Goal: Task Accomplishment & Management: Complete application form

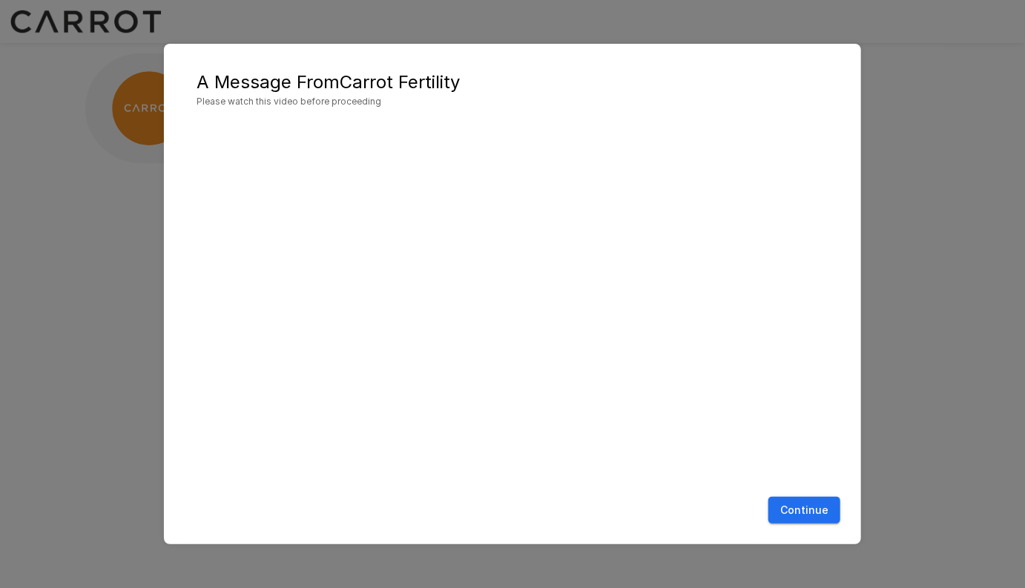
click at [809, 504] on button "Continue" at bounding box center [804, 510] width 72 height 27
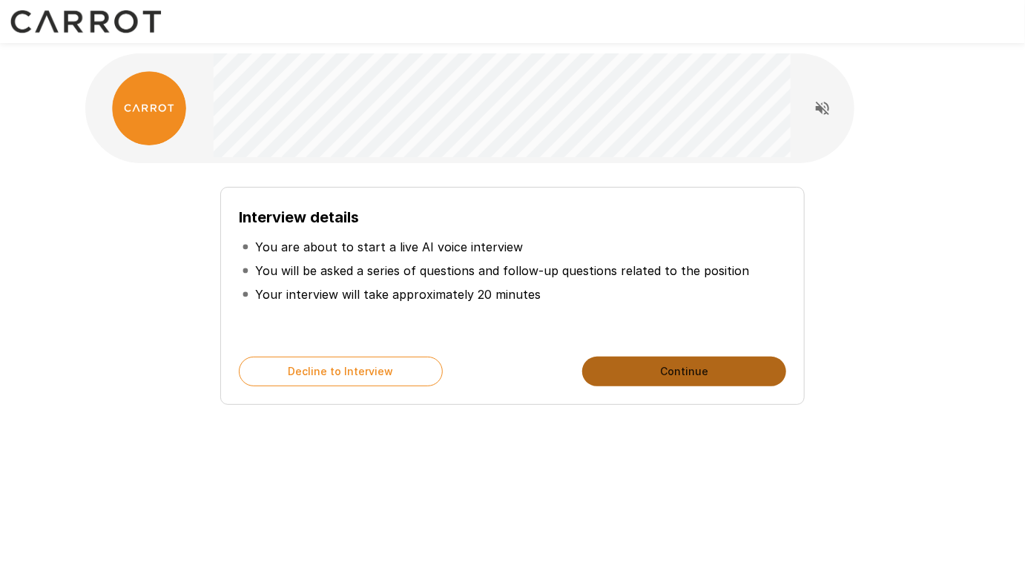
click at [706, 363] on button "Continue" at bounding box center [684, 372] width 204 height 30
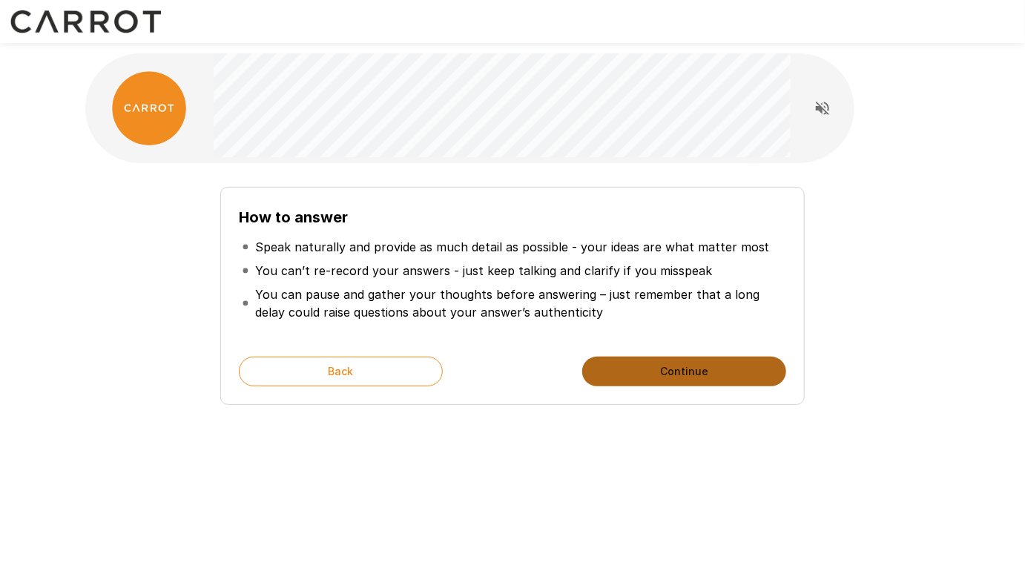
click at [657, 364] on button "Continue" at bounding box center [684, 372] width 204 height 30
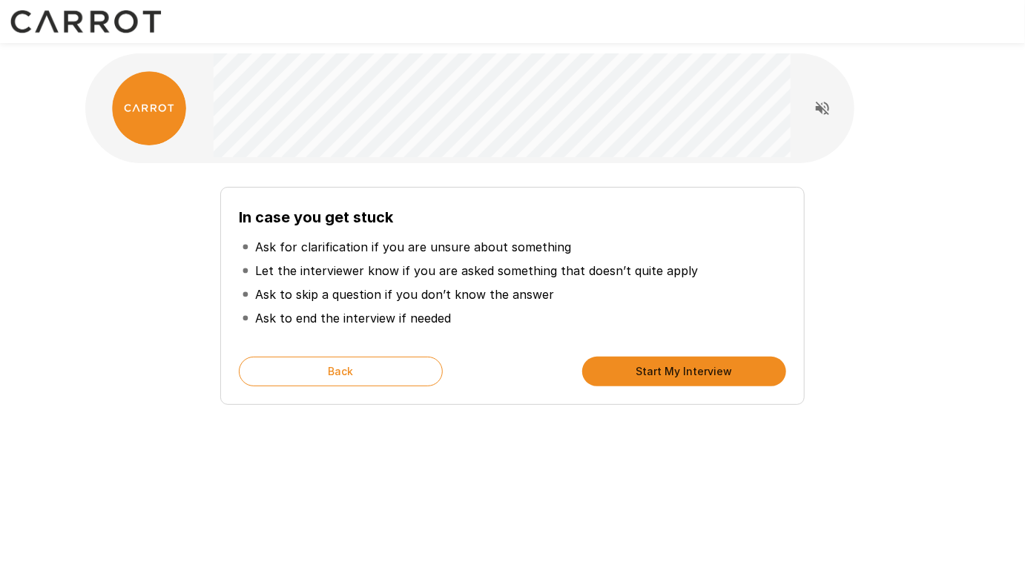
click at [644, 369] on button "Start My Interview" at bounding box center [684, 372] width 204 height 30
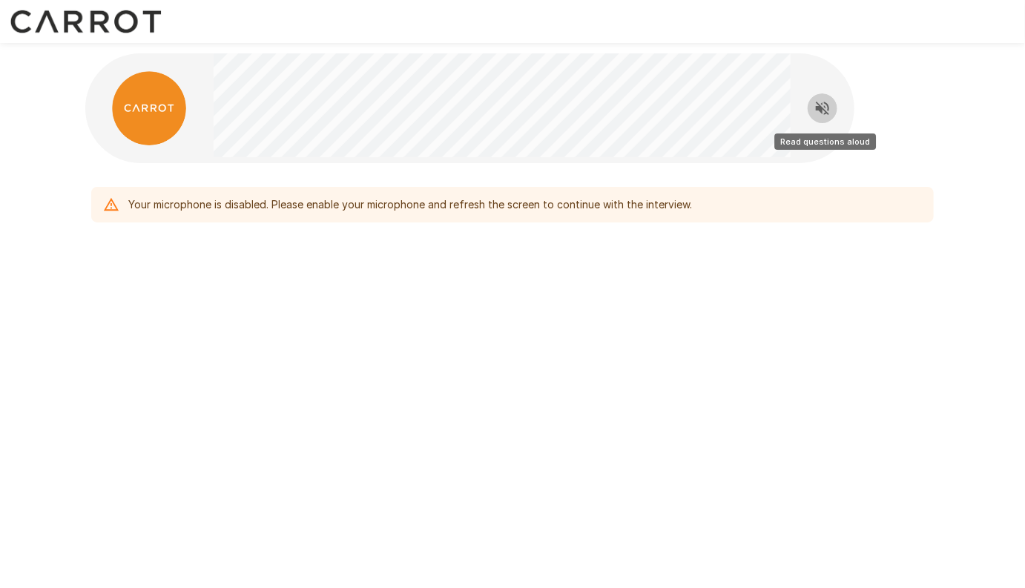
click at [821, 105] on icon "Read questions aloud" at bounding box center [822, 108] width 18 height 18
click at [822, 108] on icon "Stop reading questions aloud" at bounding box center [822, 108] width 18 height 18
click at [699, 364] on div "Your microphone is disabled. Please enable your microphone and refresh the scre…" at bounding box center [512, 294] width 1025 height 588
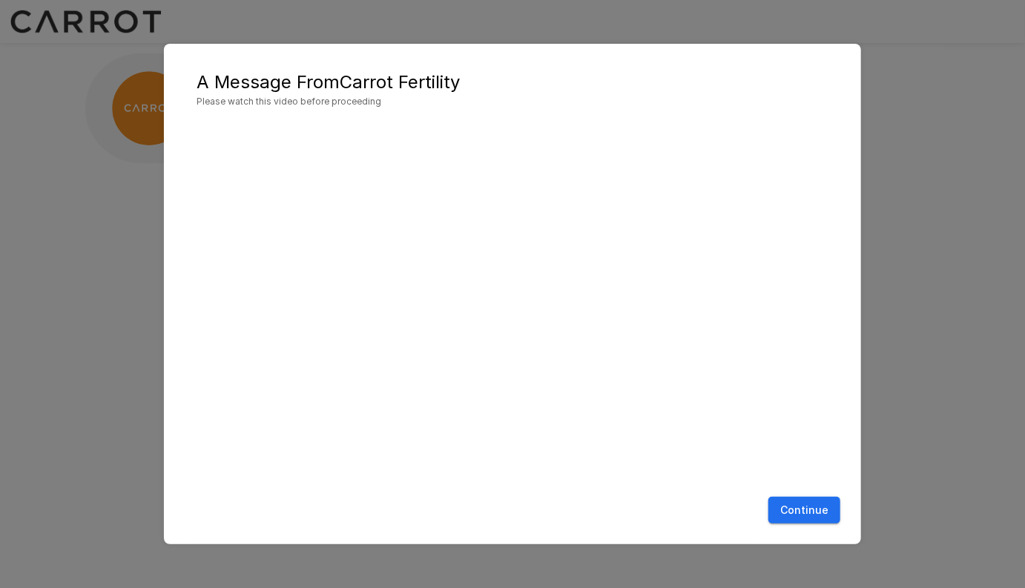
click at [809, 511] on button "Continue" at bounding box center [804, 510] width 72 height 27
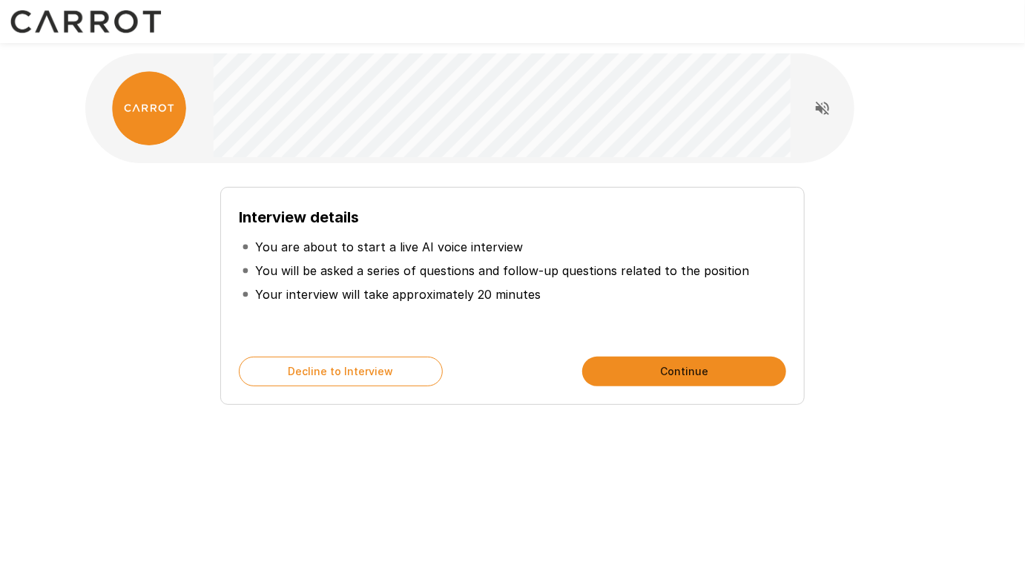
click at [707, 371] on button "Continue" at bounding box center [684, 372] width 204 height 30
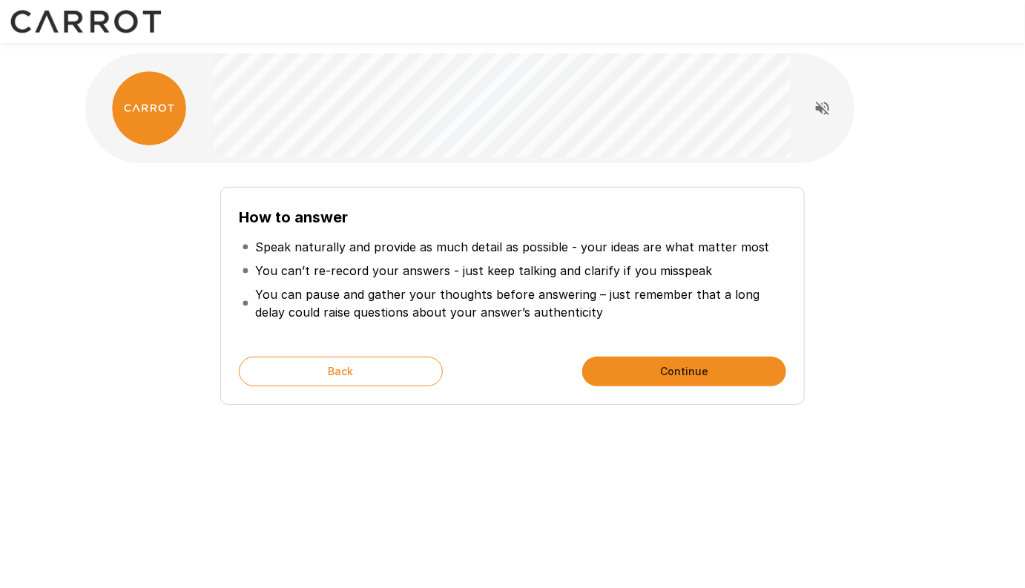
click at [707, 371] on button "Continue" at bounding box center [684, 372] width 204 height 30
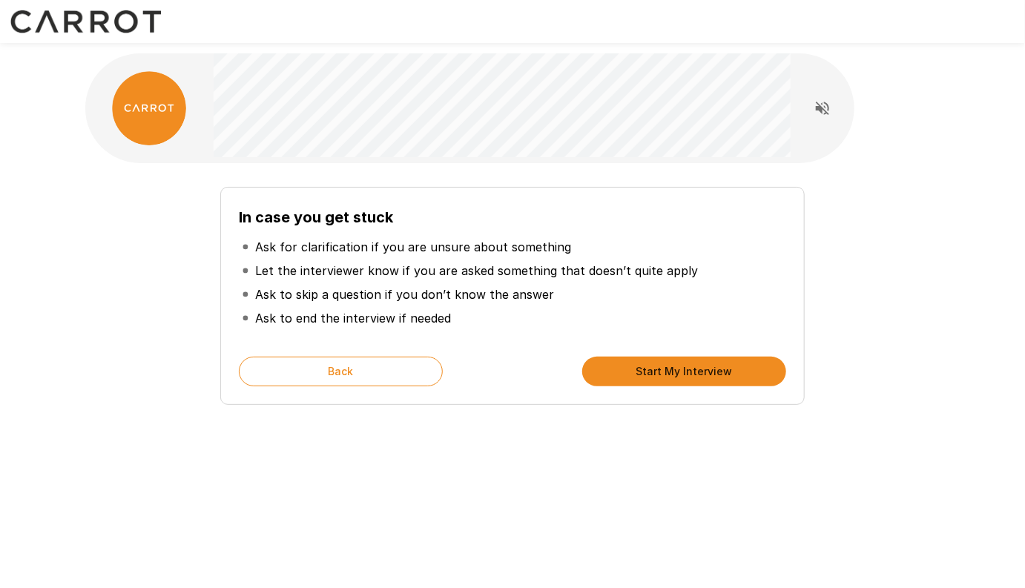
click at [707, 371] on button "Start My Interview" at bounding box center [684, 372] width 204 height 30
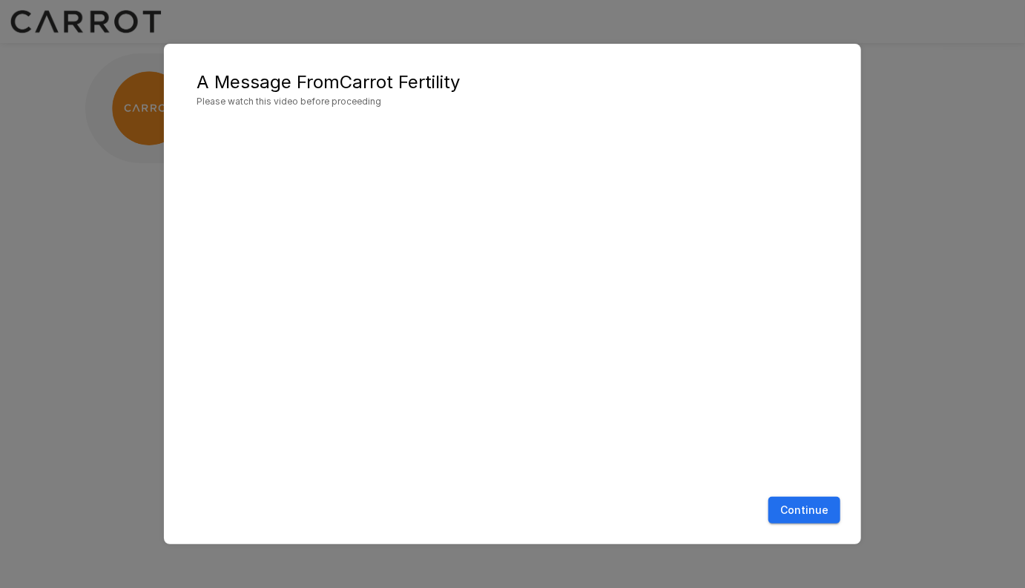
click at [815, 509] on button "Continue" at bounding box center [804, 510] width 72 height 27
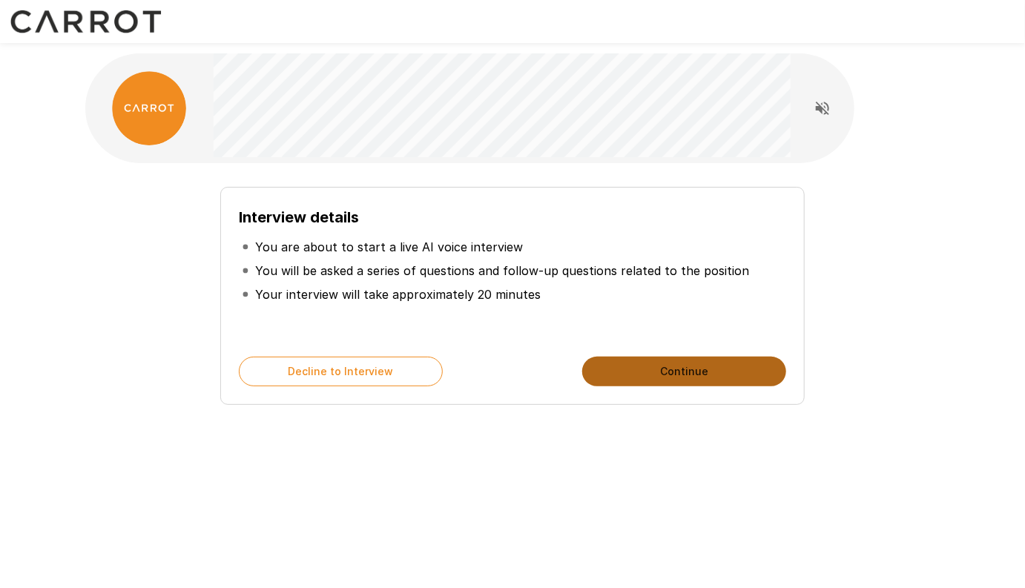
click at [670, 361] on button "Continue" at bounding box center [684, 372] width 204 height 30
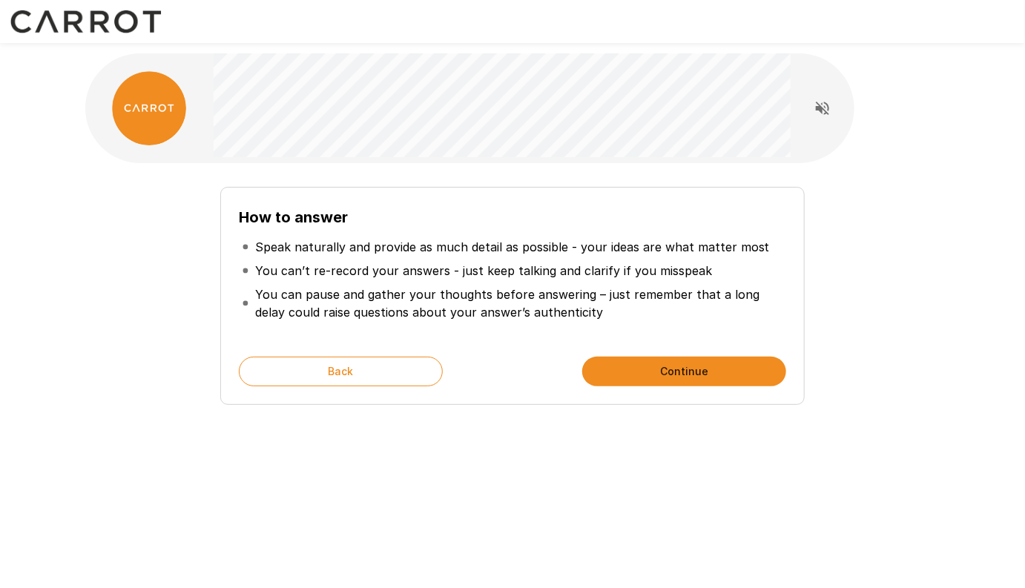
click at [670, 361] on button "Continue" at bounding box center [684, 372] width 204 height 30
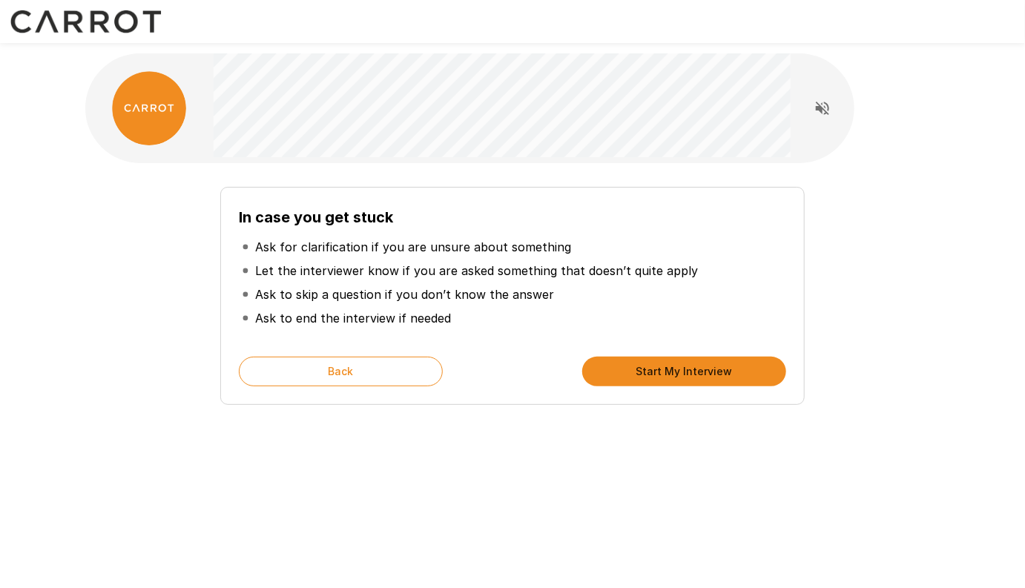
click at [670, 361] on button "Start My Interview" at bounding box center [684, 372] width 204 height 30
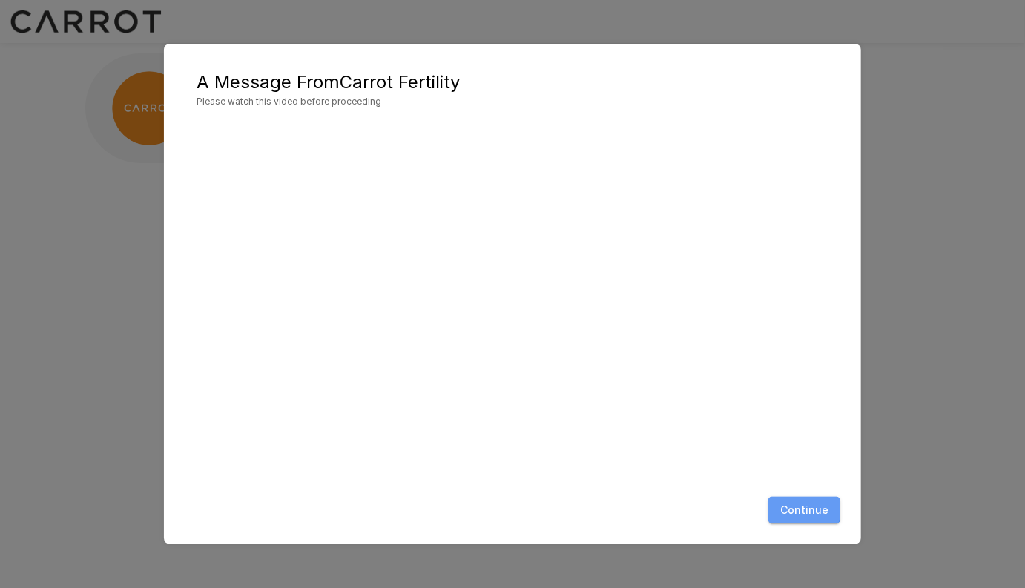
click at [640, 509] on button "Continue" at bounding box center [804, 510] width 72 height 27
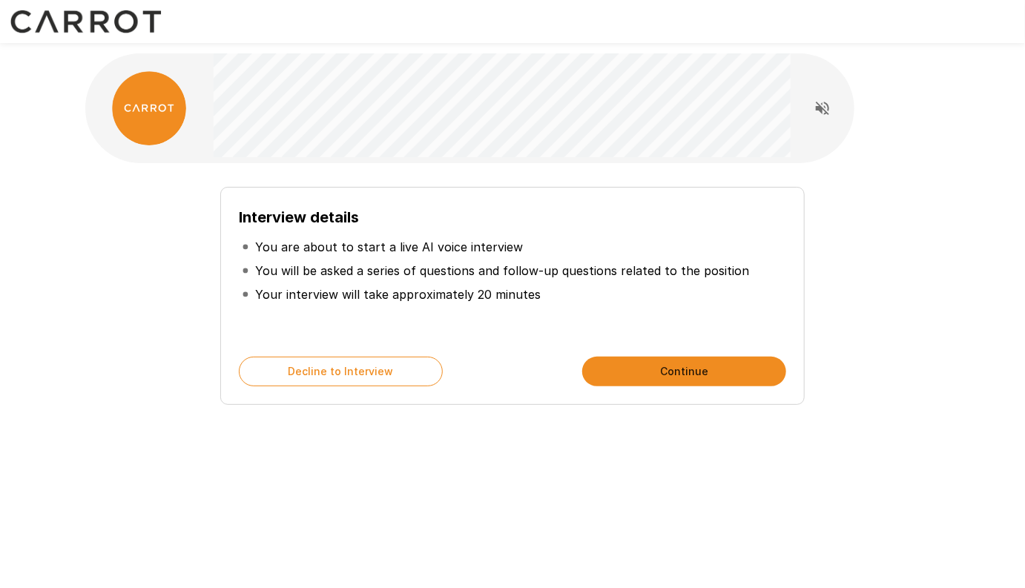
click at [640, 366] on button "Continue" at bounding box center [684, 372] width 204 height 30
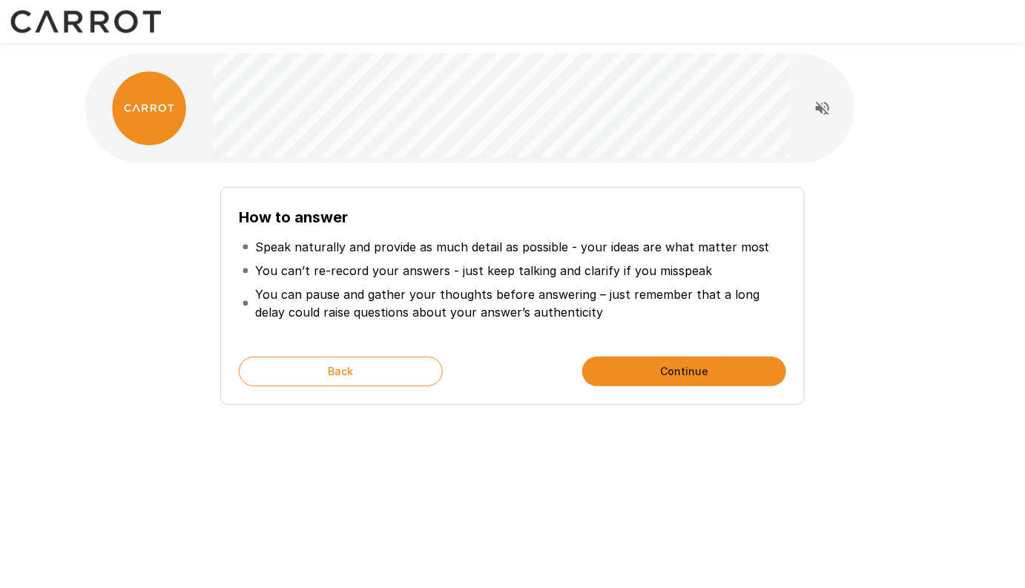
click at [640, 374] on button "Continue" at bounding box center [684, 372] width 204 height 30
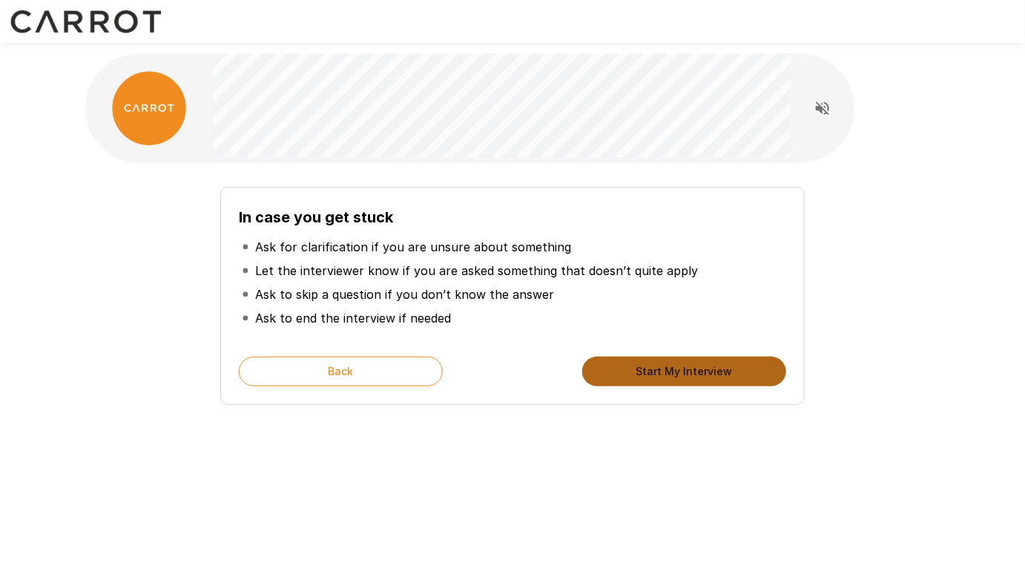
click at [640, 374] on button "Start My Interview" at bounding box center [684, 372] width 204 height 30
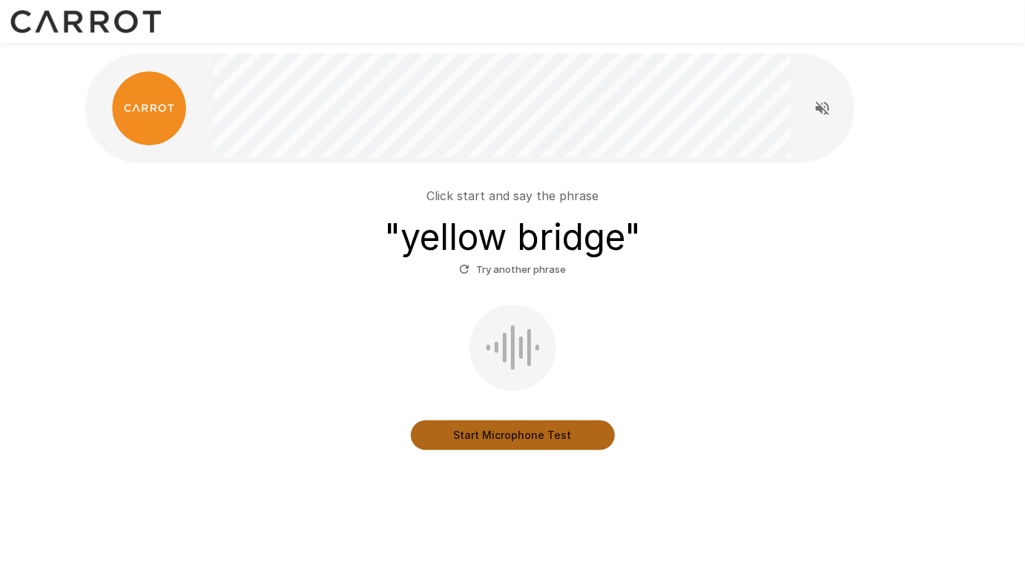
click at [544, 436] on button "Start Microphone Test" at bounding box center [513, 435] width 204 height 30
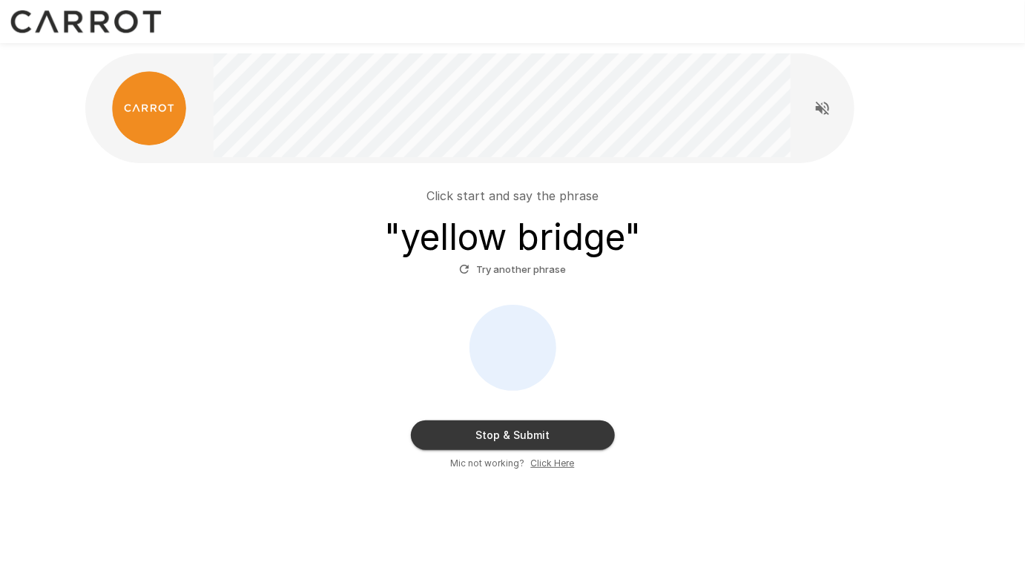
click at [529, 439] on button "Stop & Submit" at bounding box center [513, 435] width 204 height 30
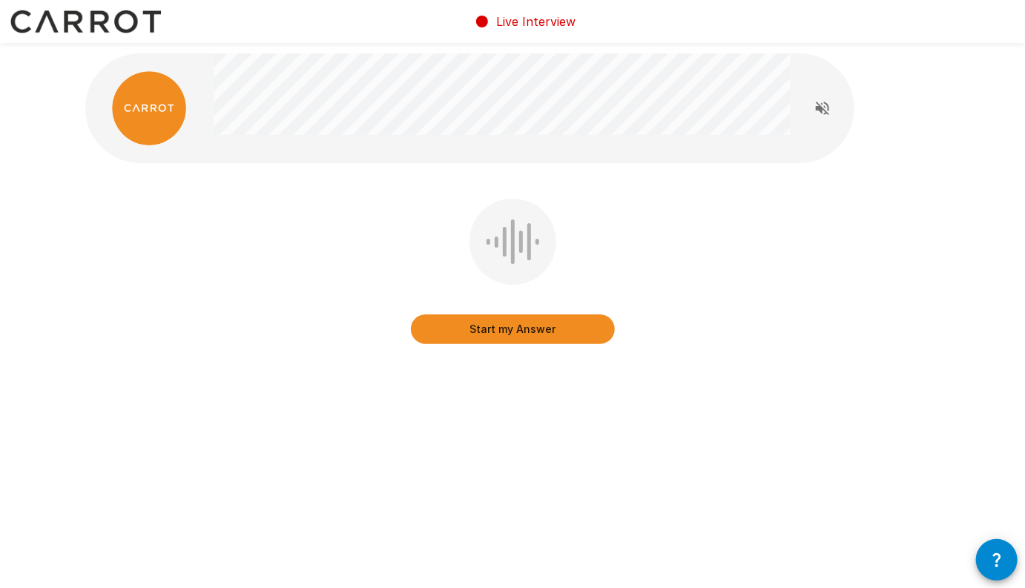
click at [542, 326] on button "Start my Answer" at bounding box center [513, 329] width 204 height 30
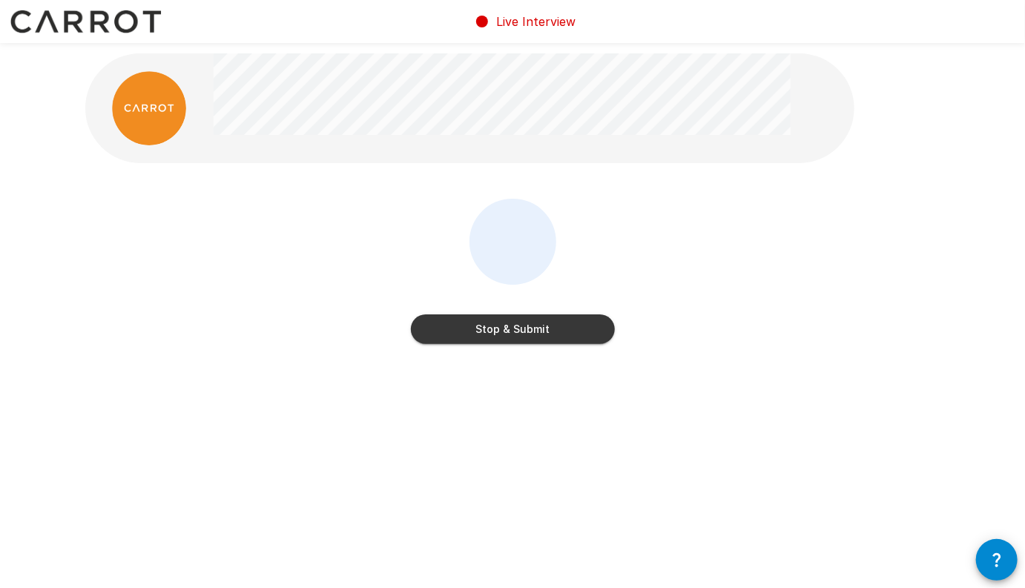
click at [589, 337] on button "Stop & Submit" at bounding box center [513, 329] width 204 height 30
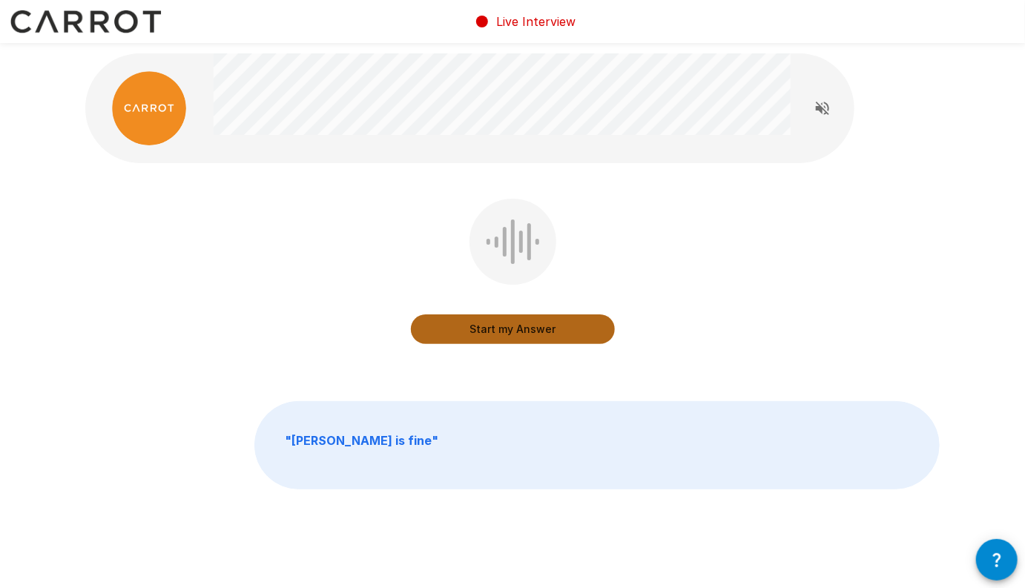
click at [568, 334] on button "Start my Answer" at bounding box center [513, 329] width 204 height 30
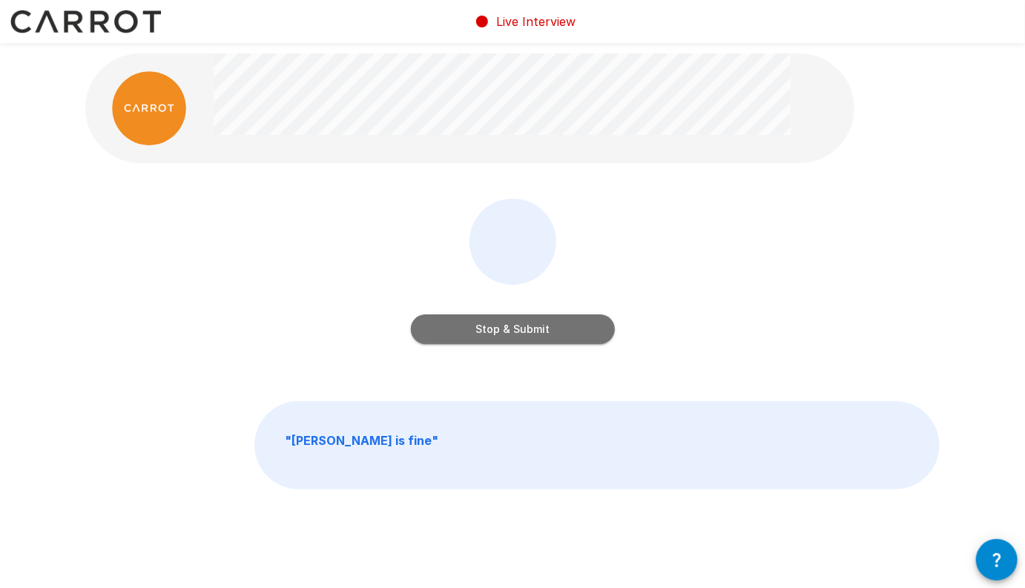
click at [562, 340] on button "Stop & Submit" at bounding box center [513, 329] width 204 height 30
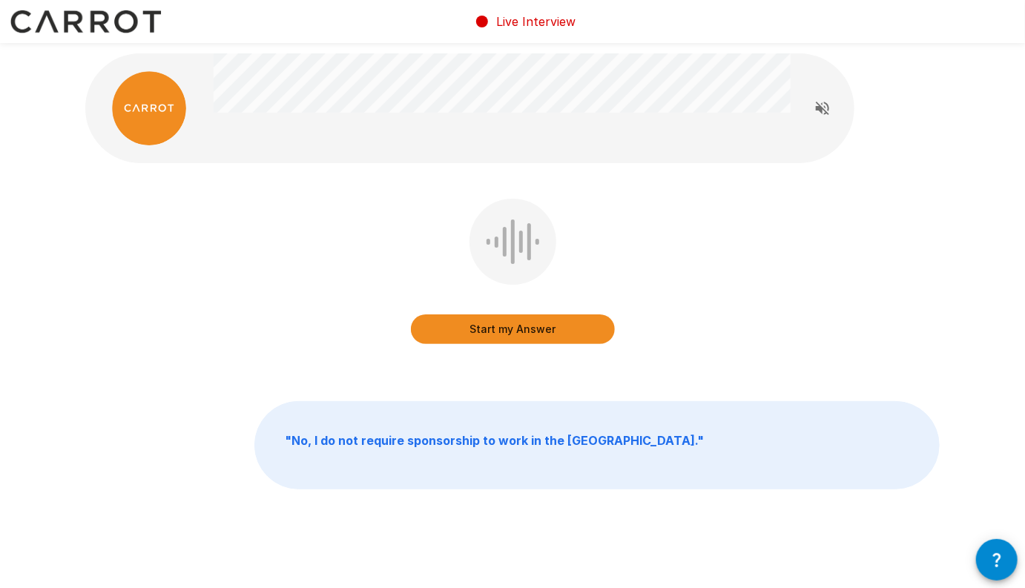
click at [570, 327] on button "Start my Answer" at bounding box center [513, 329] width 204 height 30
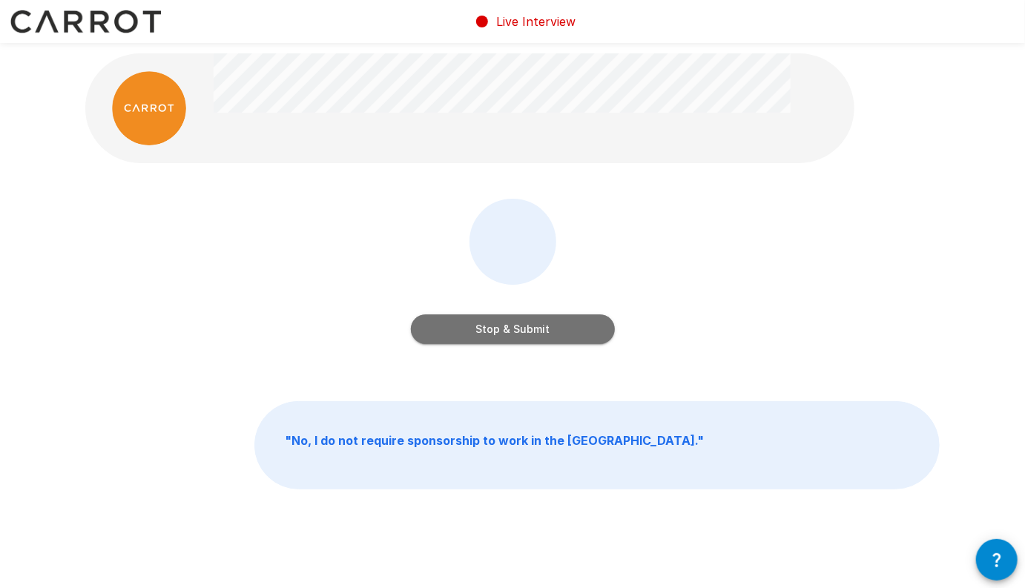
click at [538, 323] on button "Stop & Submit" at bounding box center [513, 329] width 204 height 30
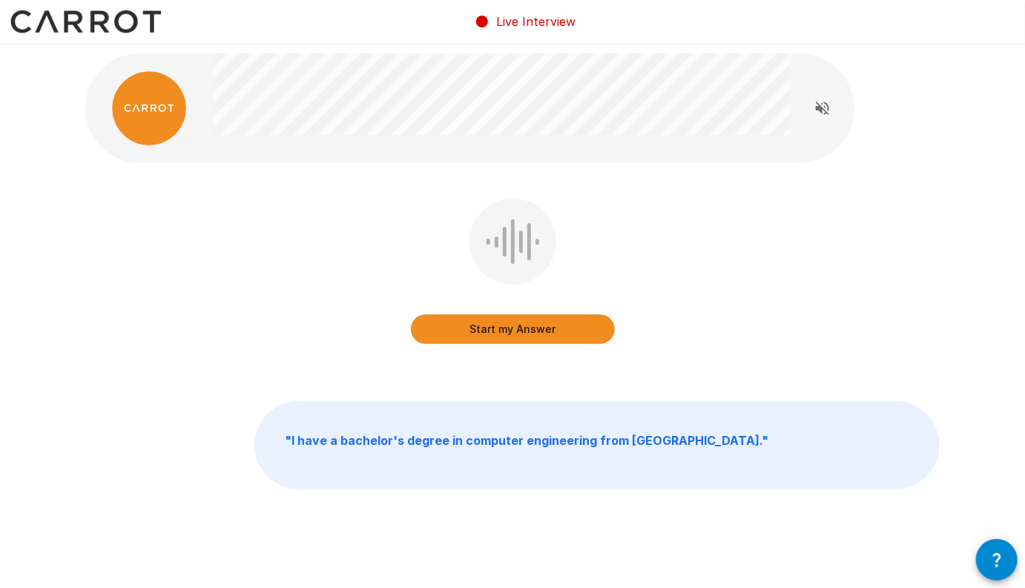
click at [548, 327] on button "Start my Answer" at bounding box center [513, 329] width 204 height 30
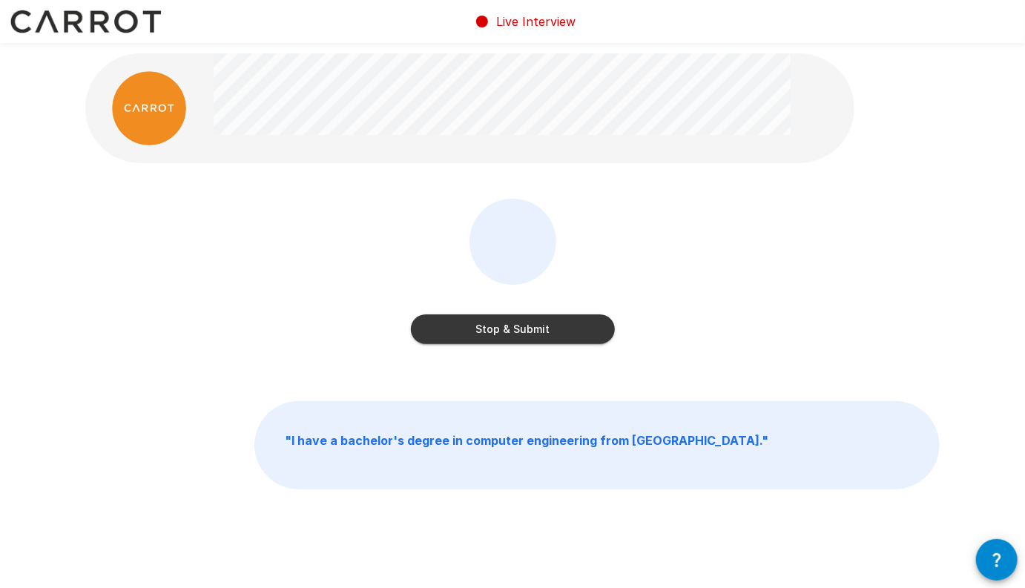
click at [515, 336] on button "Stop & Submit" at bounding box center [513, 329] width 204 height 30
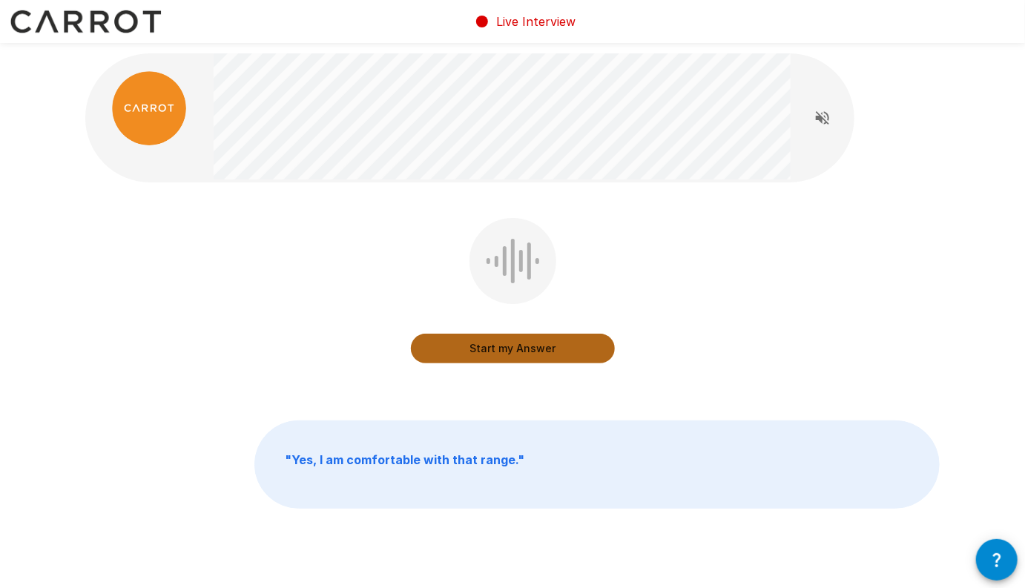
click at [565, 357] on button "Start my Answer" at bounding box center [513, 349] width 204 height 30
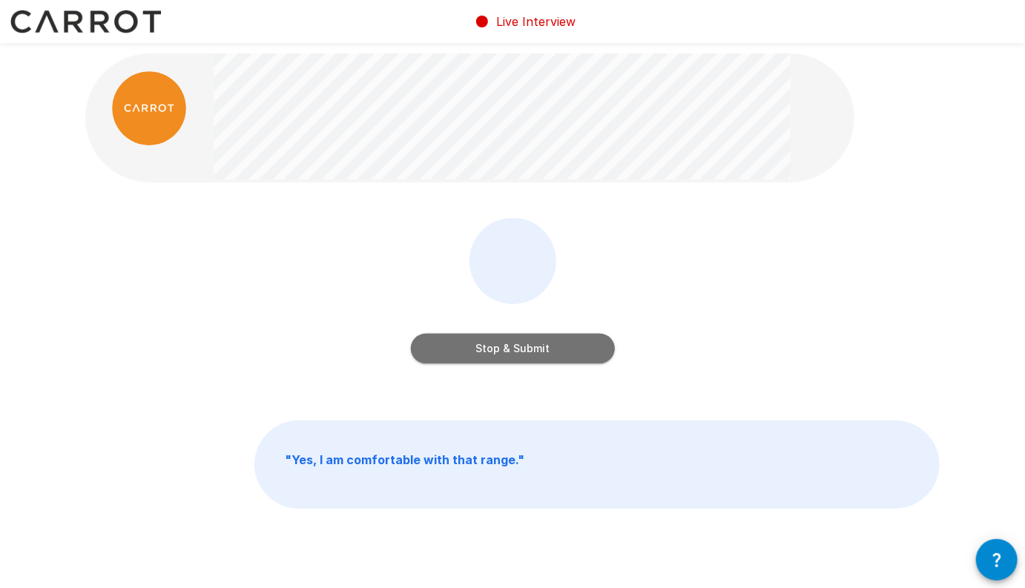
click at [575, 346] on button "Stop & Submit" at bounding box center [513, 349] width 204 height 30
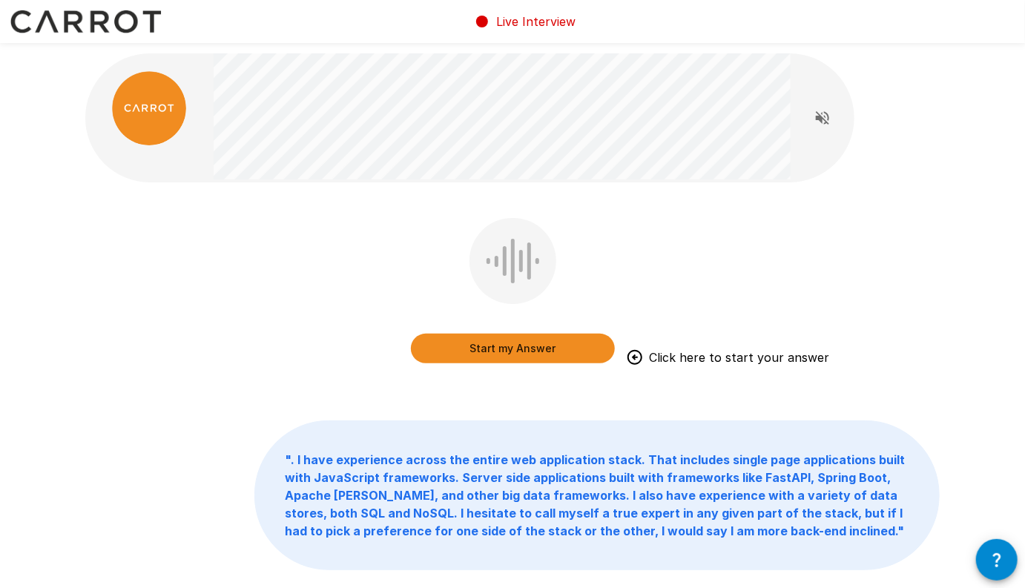
scroll to position [4, 0]
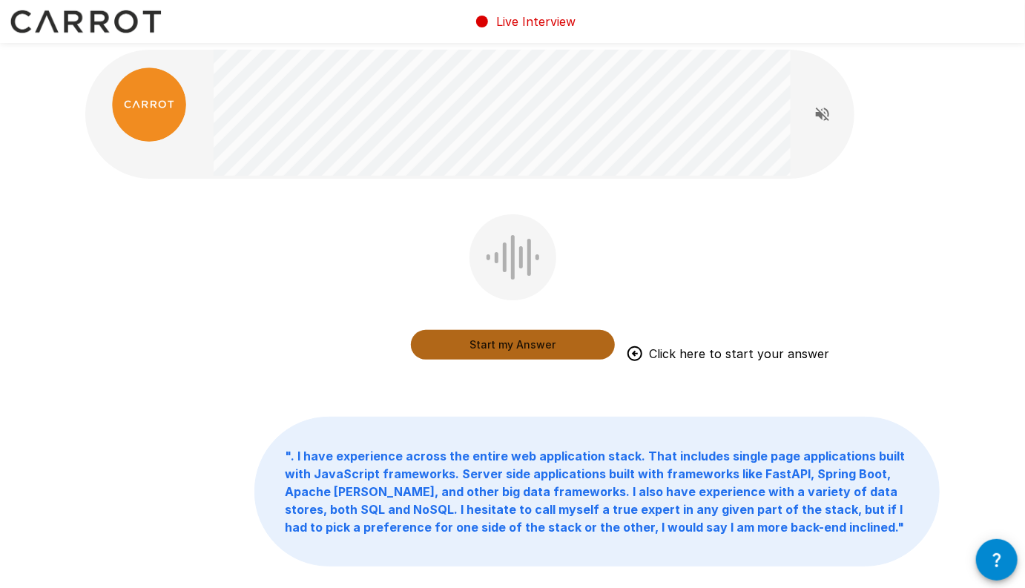
click at [545, 349] on button "Start my Answer" at bounding box center [513, 345] width 204 height 30
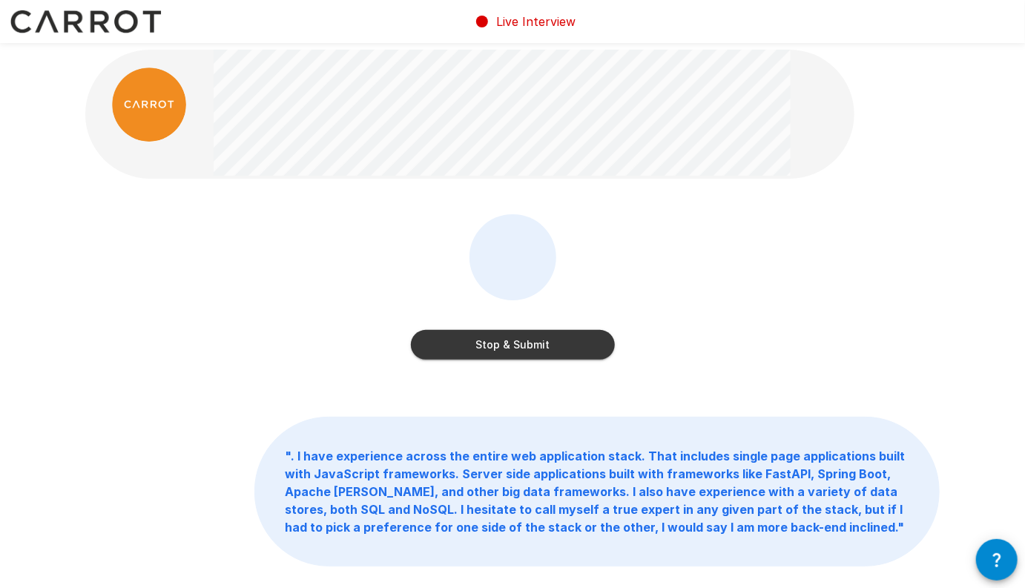
click at [560, 336] on button "Stop & Submit" at bounding box center [513, 345] width 204 height 30
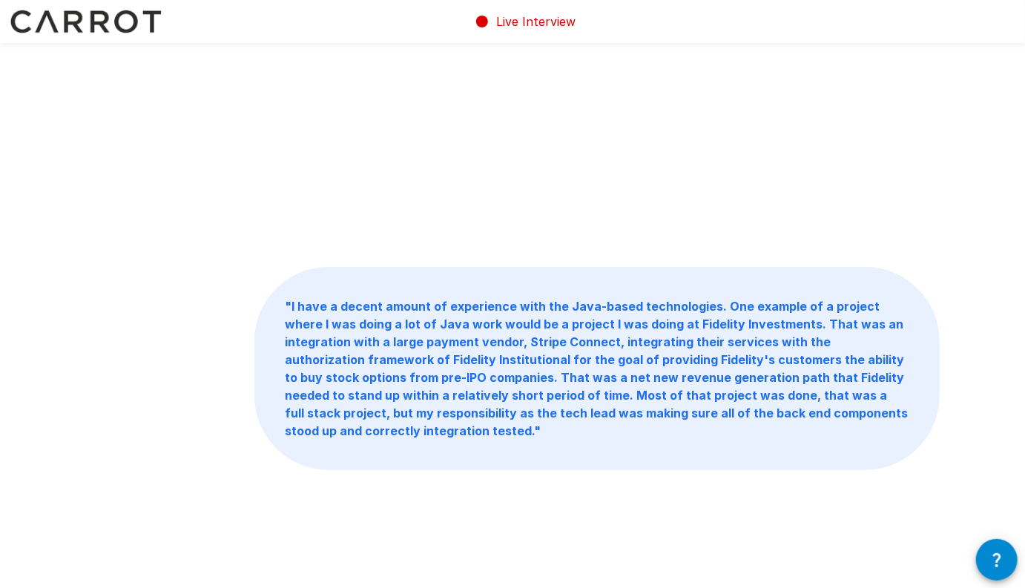
scroll to position [136, 0]
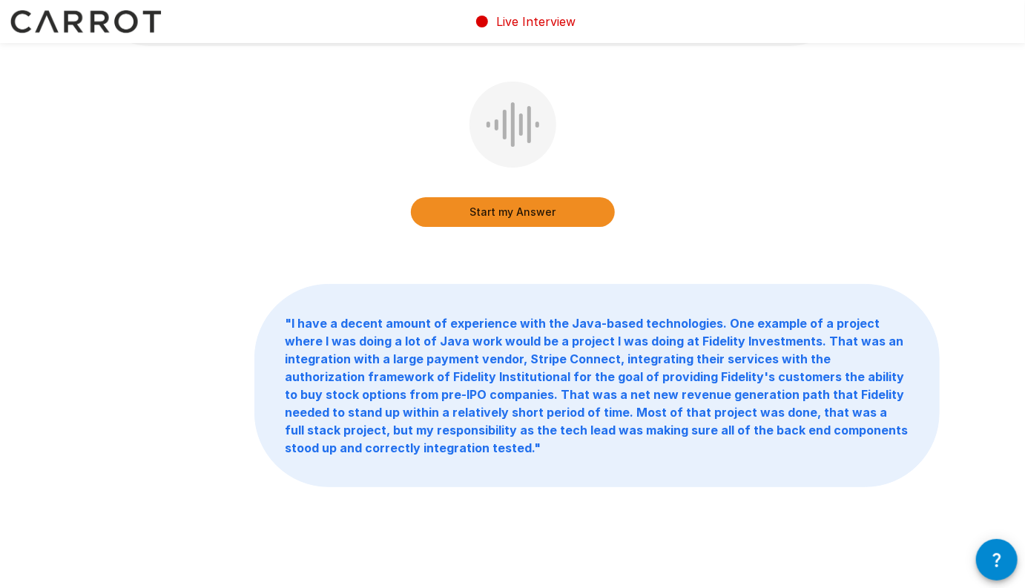
click at [555, 411] on b "" I have a decent amount of experience with the Java-based technologies. One ex…" at bounding box center [596, 385] width 623 height 139
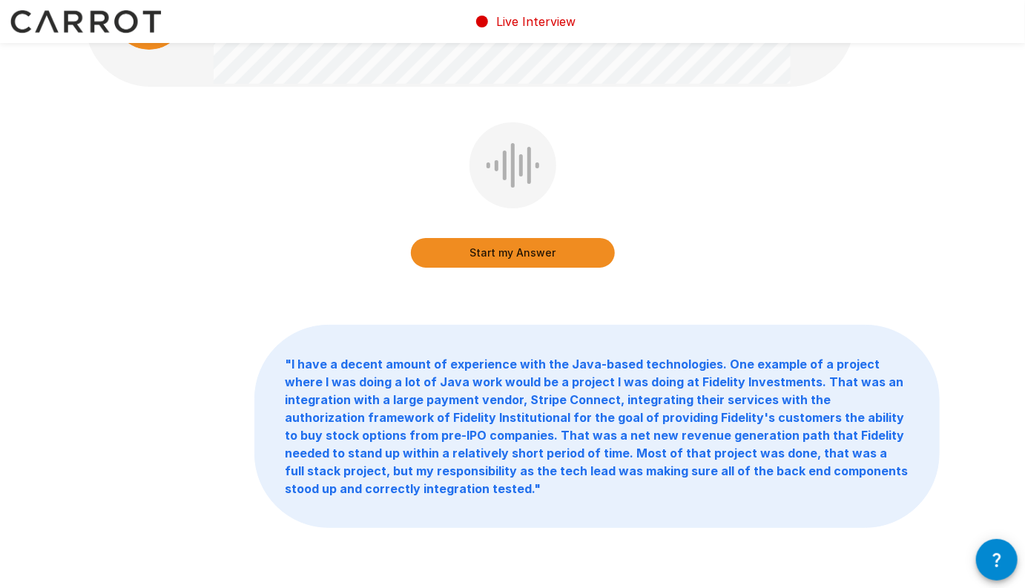
scroll to position [0, 0]
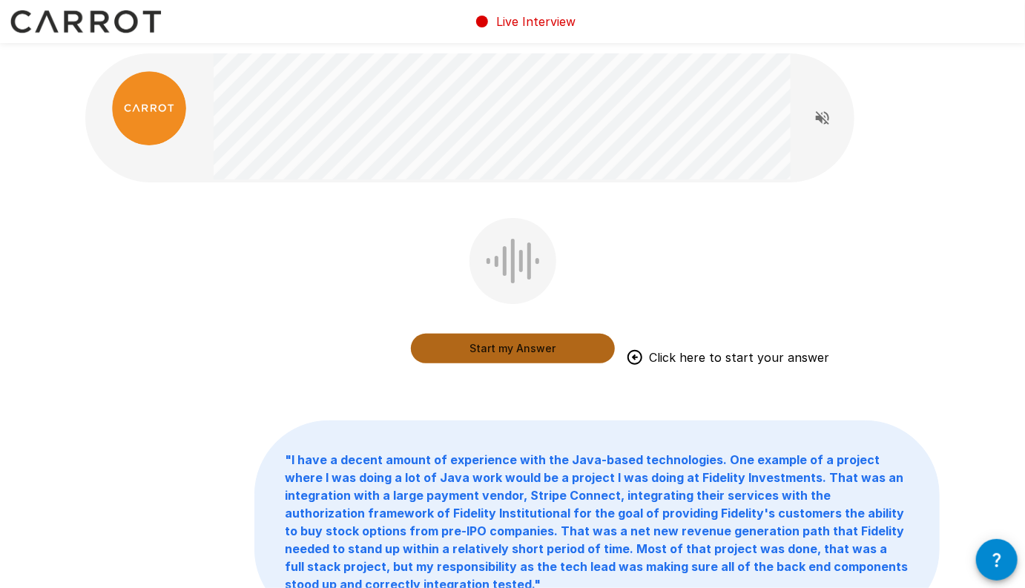
click at [544, 356] on button "Start my Answer" at bounding box center [513, 349] width 204 height 30
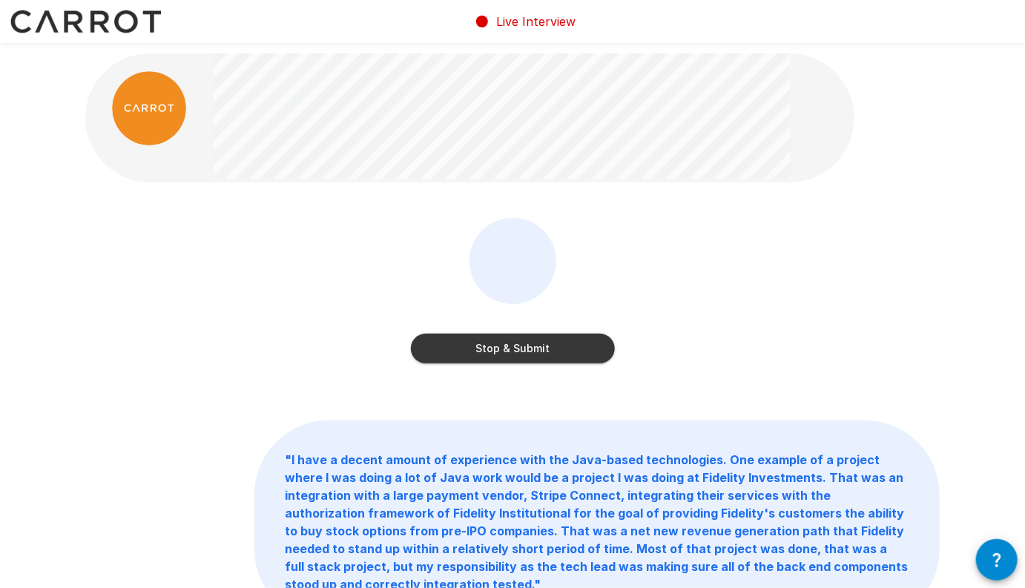
click at [467, 352] on button "Stop & Submit" at bounding box center [513, 349] width 204 height 30
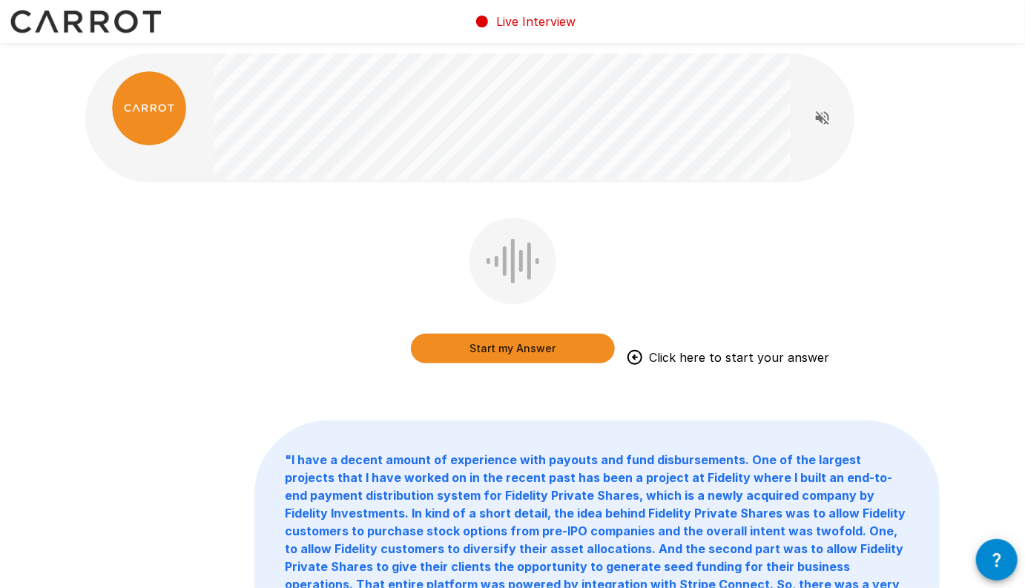
click at [544, 351] on button "Start my Answer" at bounding box center [513, 349] width 204 height 30
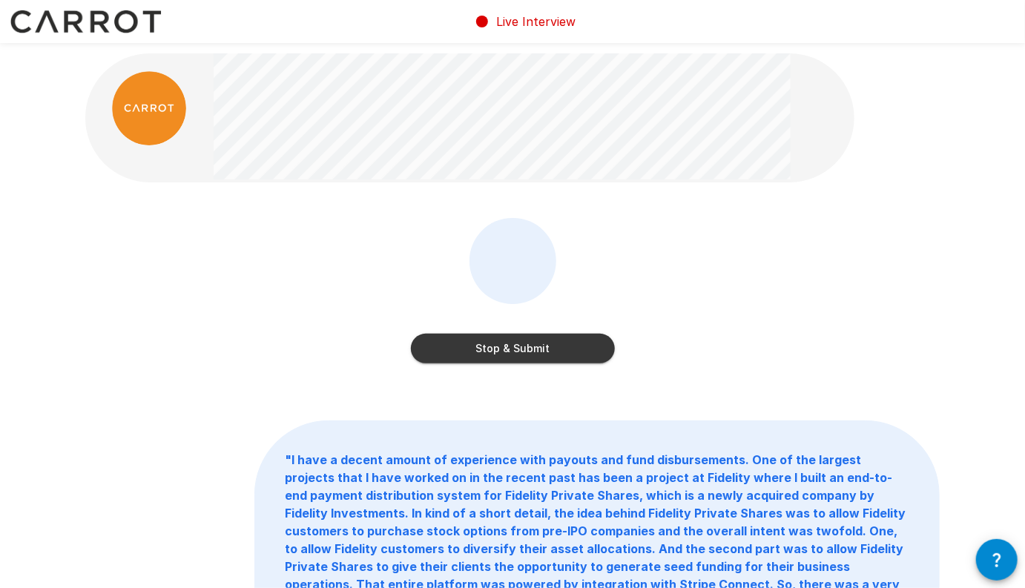
click at [521, 343] on button "Stop & Submit" at bounding box center [513, 349] width 204 height 30
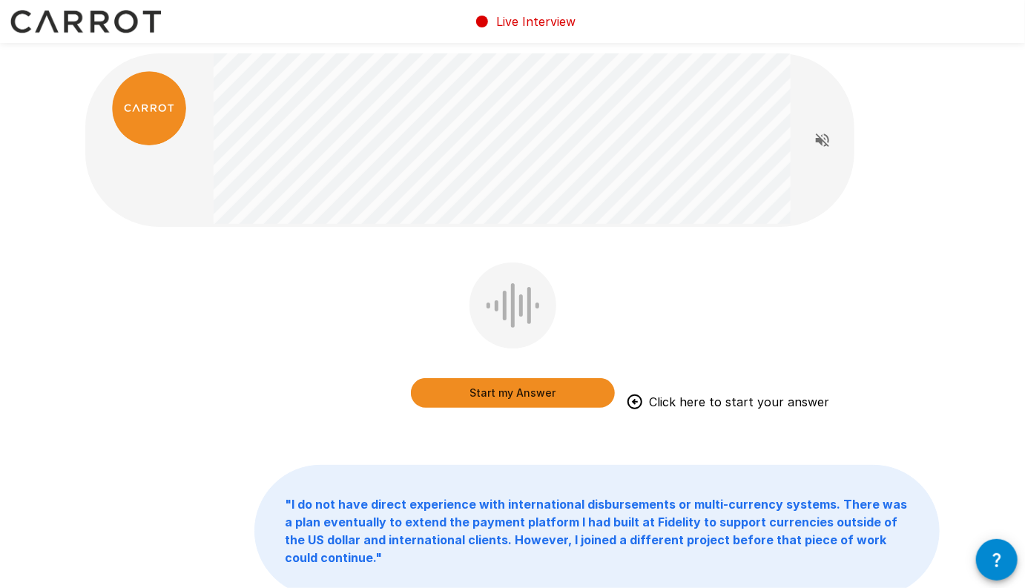
click at [566, 397] on button "Start my Answer" at bounding box center [513, 393] width 204 height 30
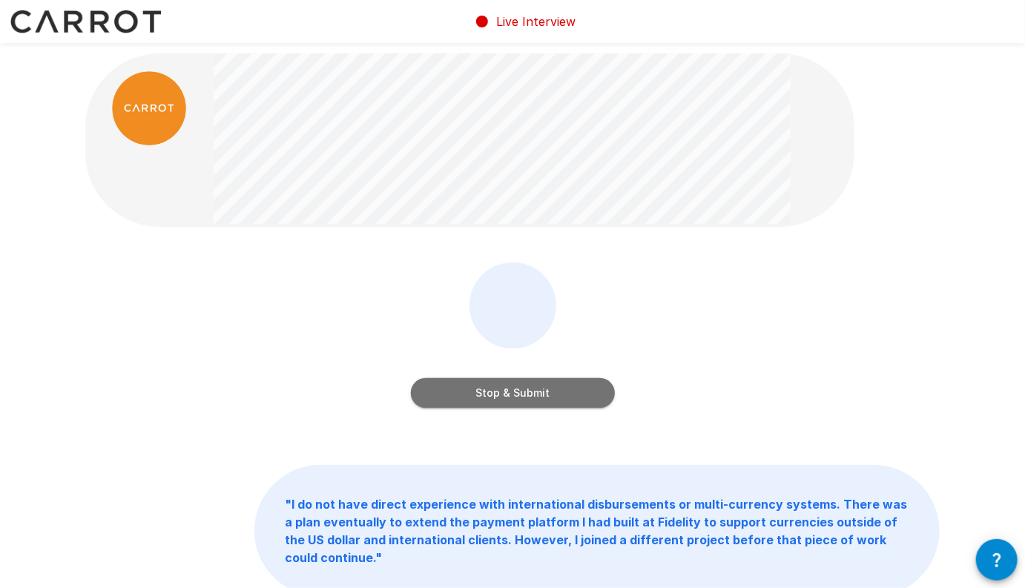
click at [511, 391] on button "Stop & Submit" at bounding box center [513, 393] width 204 height 30
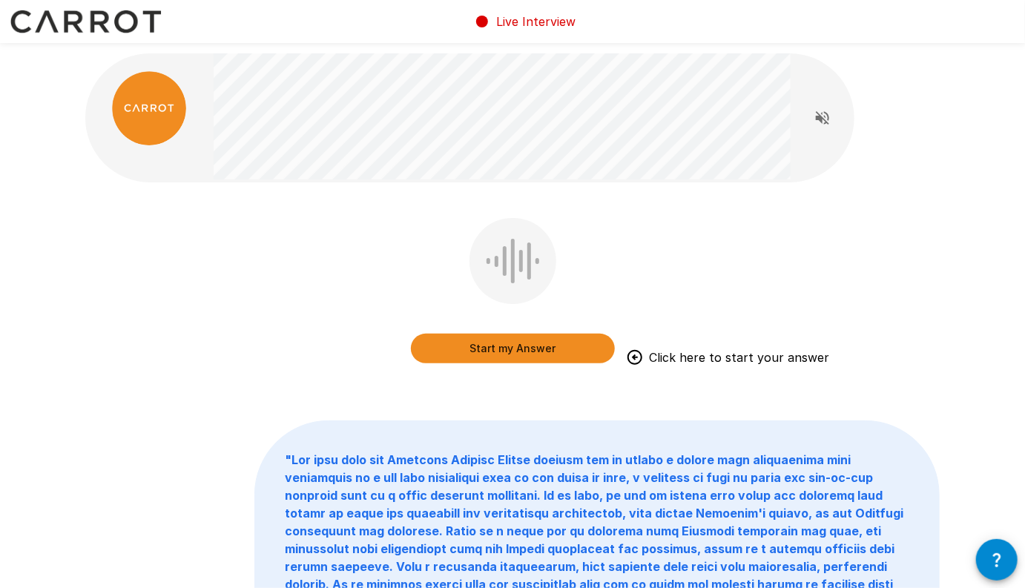
click at [528, 352] on button "Start my Answer" at bounding box center [513, 349] width 204 height 30
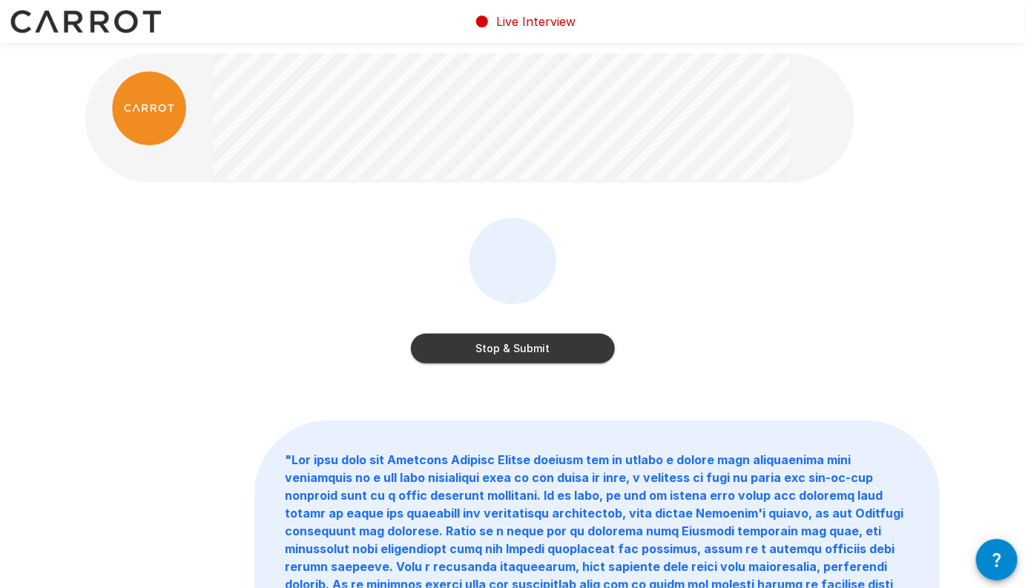
click at [544, 331] on div "Stop & Submit" at bounding box center [513, 333] width 204 height 59
click at [544, 349] on button "Stop & Submit" at bounding box center [513, 349] width 204 height 30
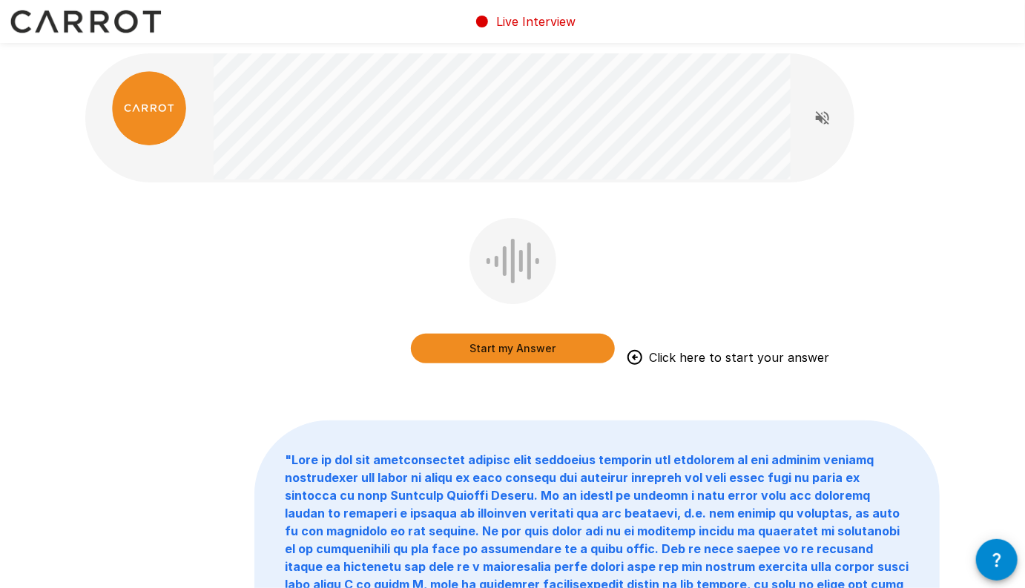
click at [595, 354] on button "Start my Answer" at bounding box center [513, 349] width 204 height 30
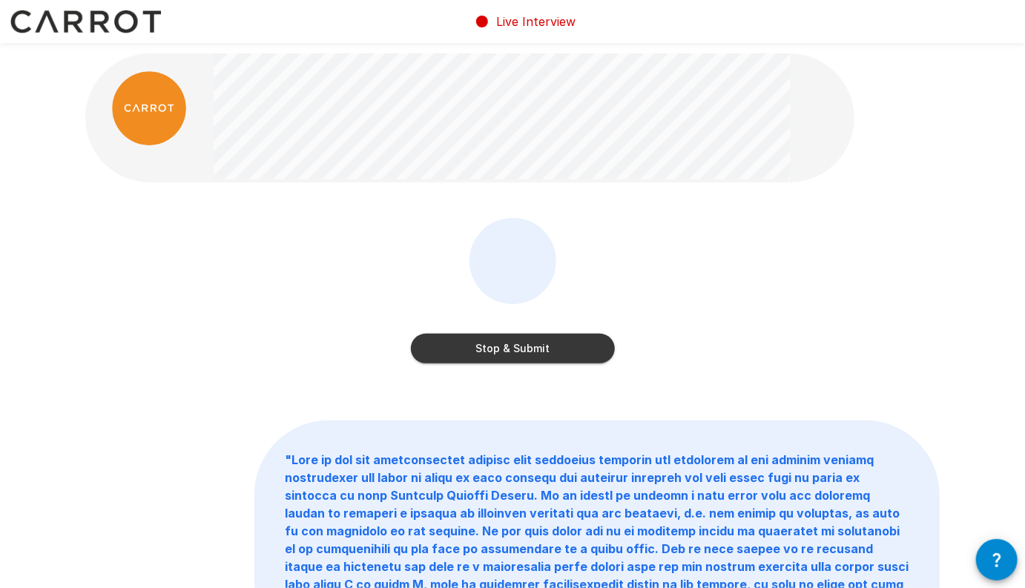
click at [524, 351] on button "Stop & Submit" at bounding box center [513, 349] width 204 height 30
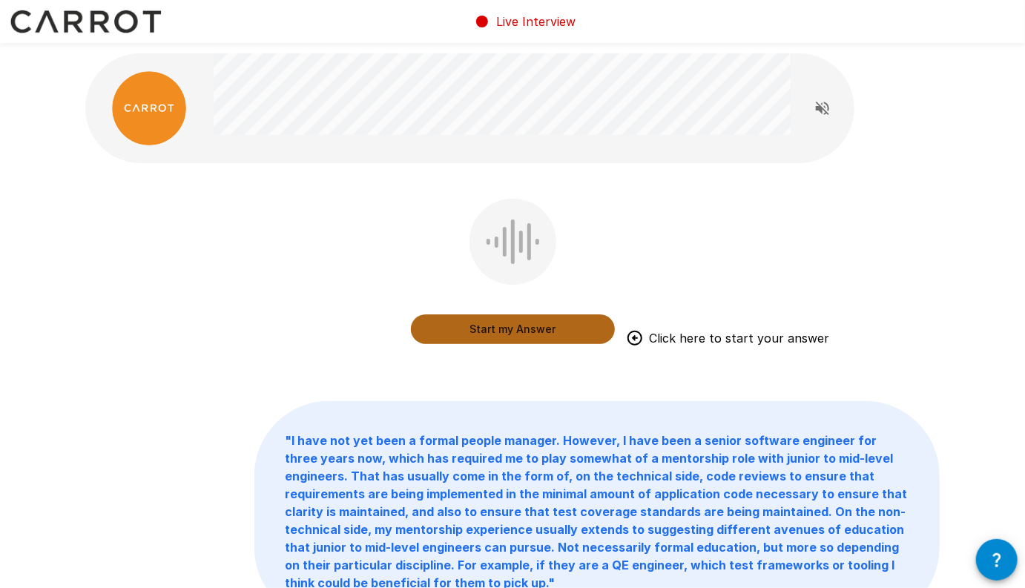
click at [535, 335] on button "Start my Answer" at bounding box center [513, 329] width 204 height 30
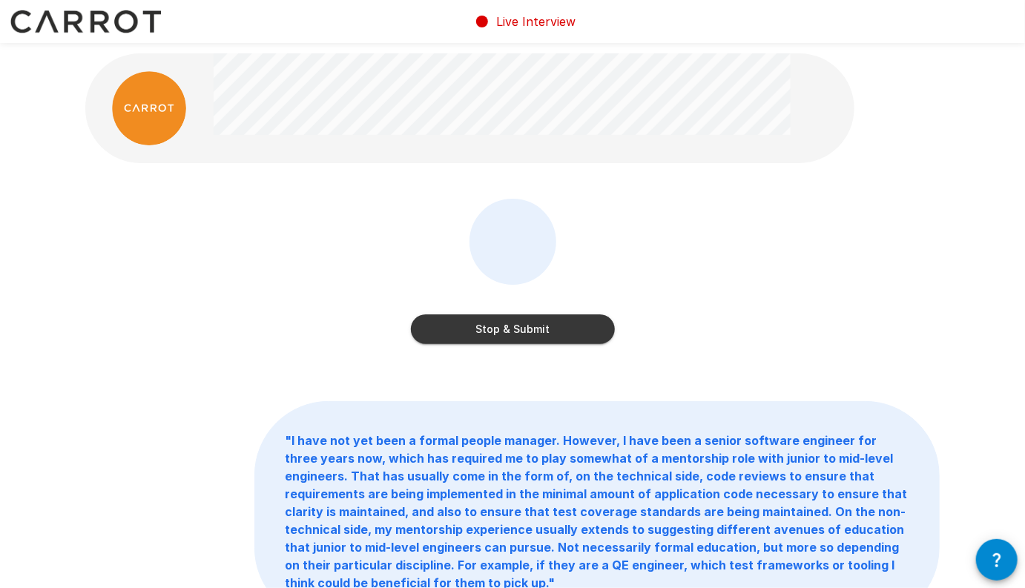
click at [524, 336] on button "Stop & Submit" at bounding box center [513, 329] width 204 height 30
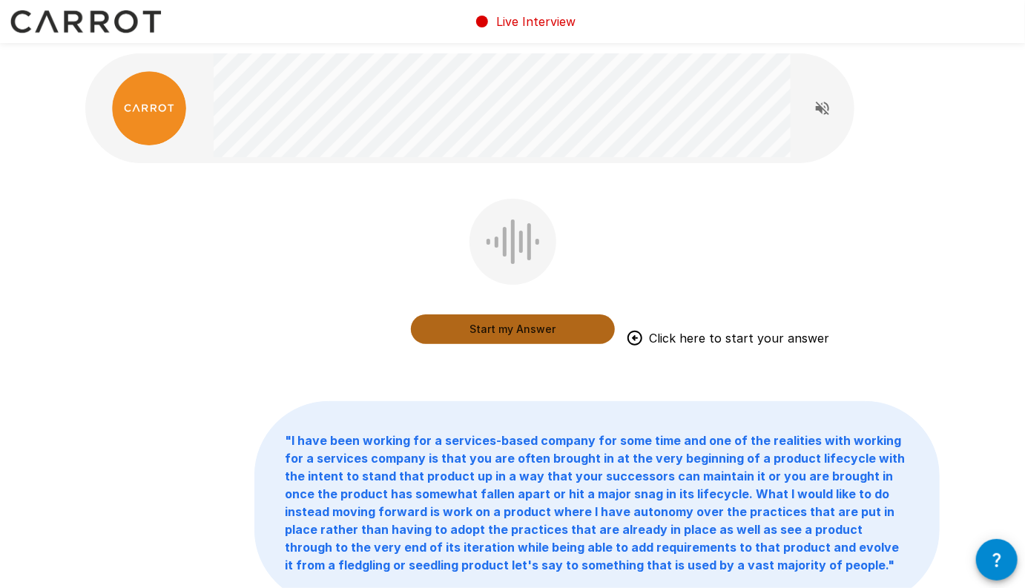
click at [539, 334] on button "Start my Answer" at bounding box center [513, 329] width 204 height 30
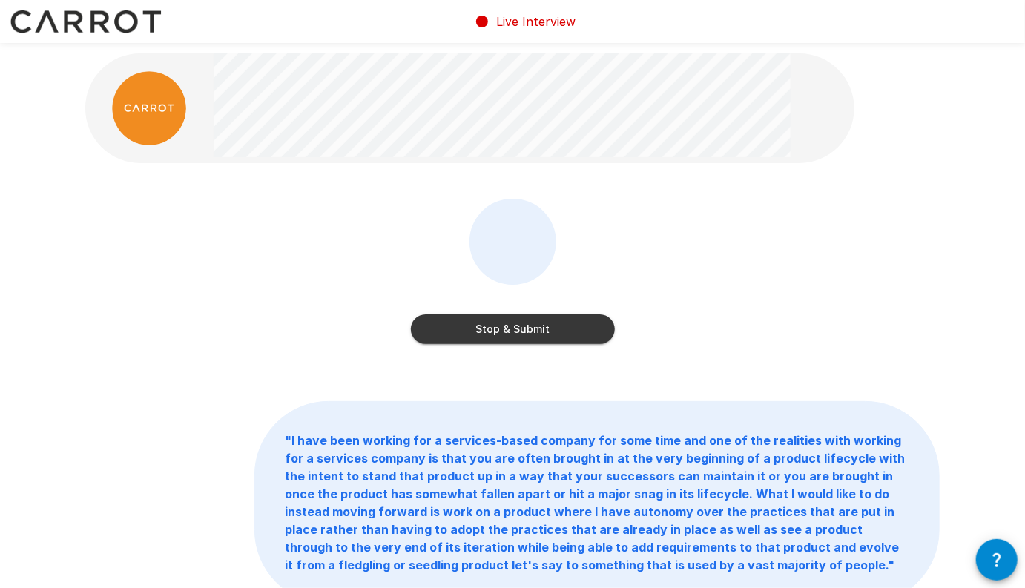
click at [569, 334] on button "Stop & Submit" at bounding box center [513, 329] width 204 height 30
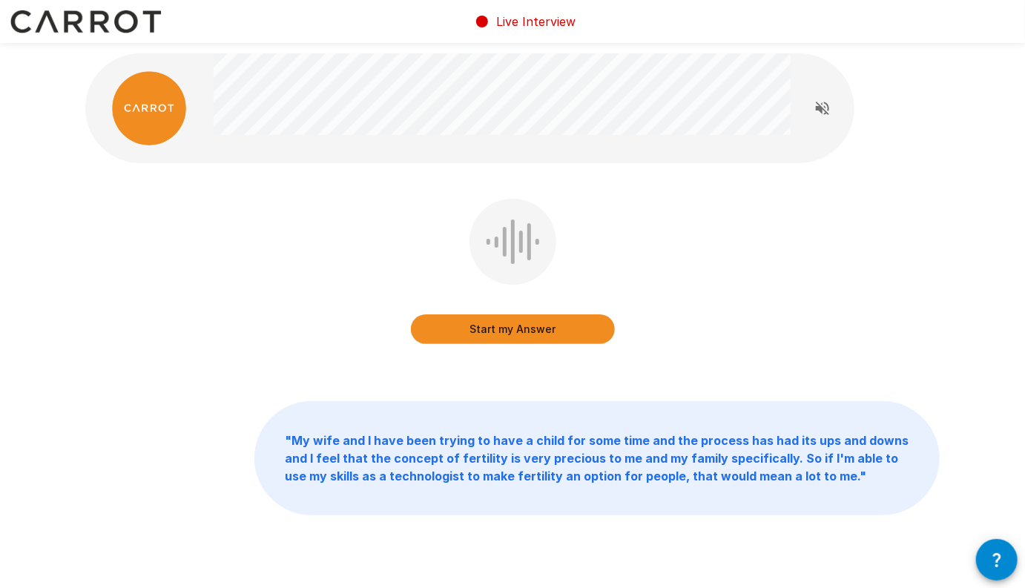
click at [522, 335] on button "Start my Answer" at bounding box center [513, 329] width 204 height 30
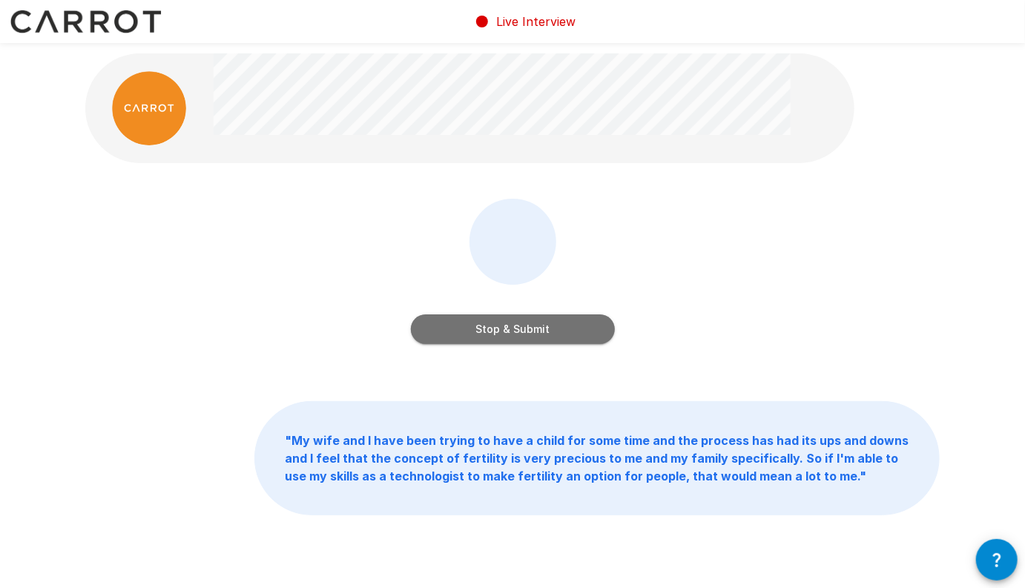
click at [531, 332] on button "Stop & Submit" at bounding box center [513, 329] width 204 height 30
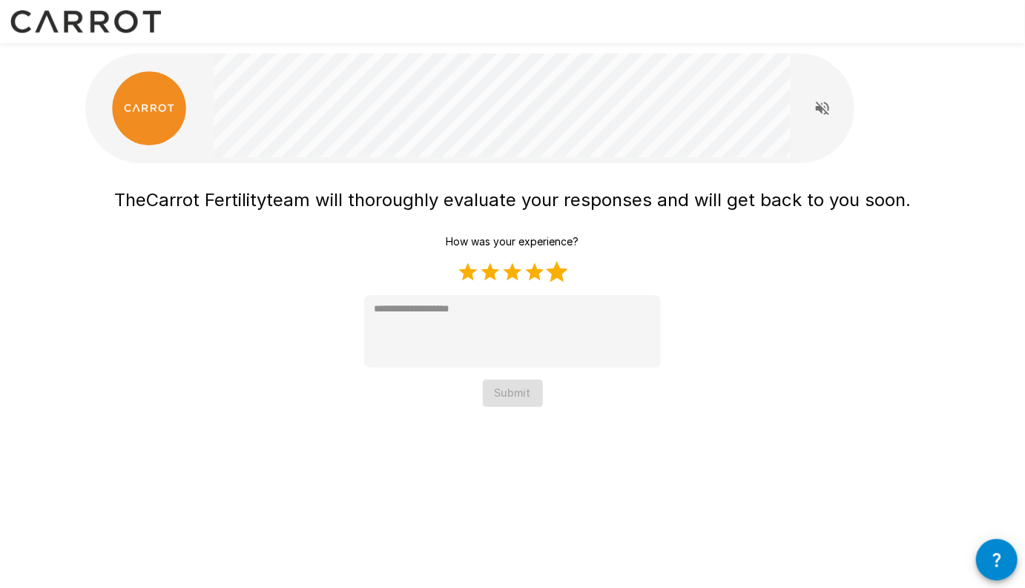
click at [557, 274] on label "5 Stars" at bounding box center [557, 272] width 22 height 22
type textarea "*"
click at [521, 397] on button "Submit" at bounding box center [513, 393] width 60 height 27
